Goal: Transaction & Acquisition: Subscribe to service/newsletter

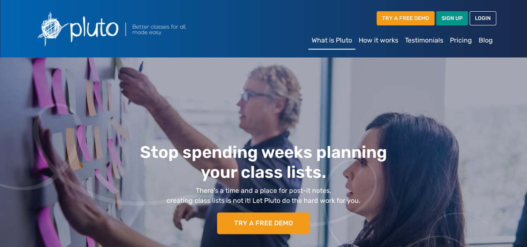
click at [457, 40] on link "Pricing" at bounding box center [460, 40] width 29 height 17
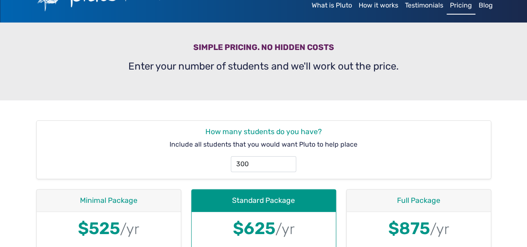
scroll to position [83, 0]
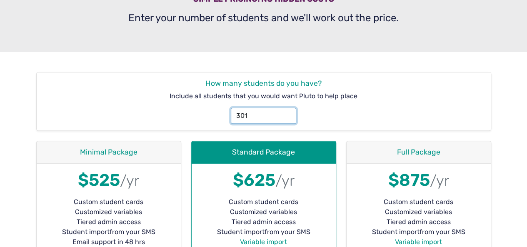
click at [289, 113] on input "301" at bounding box center [263, 116] width 65 height 16
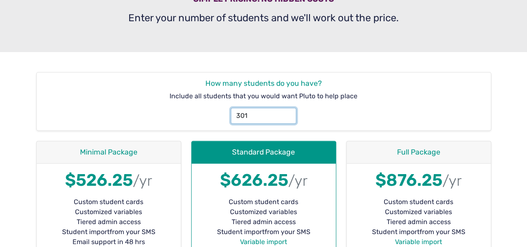
drag, startPoint x: 262, startPoint y: 115, endPoint x: 232, endPoint y: 115, distance: 29.6
click at [232, 115] on input "301" at bounding box center [263, 116] width 65 height 16
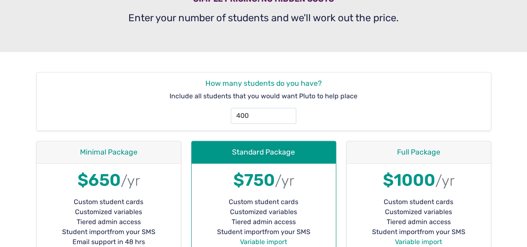
click at [505, 158] on section "How many students do you have? Include all students that you would want Pluto t…" at bounding box center [263, 222] width 527 height 340
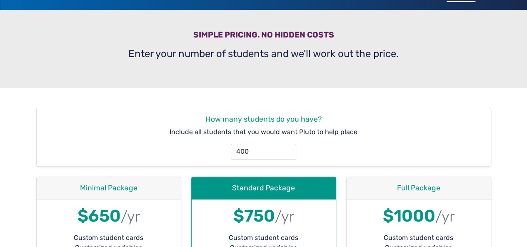
scroll to position [42, 0]
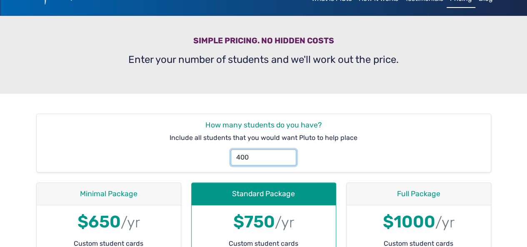
drag, startPoint x: 260, startPoint y: 155, endPoint x: 232, endPoint y: 155, distance: 28.7
click at [232, 155] on input "400" at bounding box center [263, 158] width 65 height 16
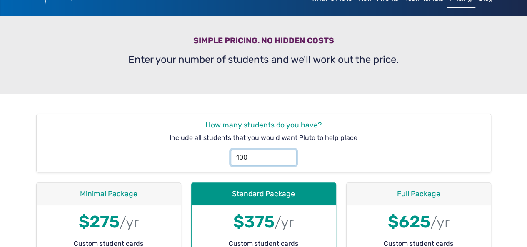
type input "1000"
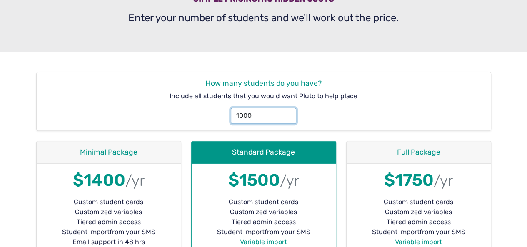
scroll to position [0, 0]
